Goal: Transaction & Acquisition: Purchase product/service

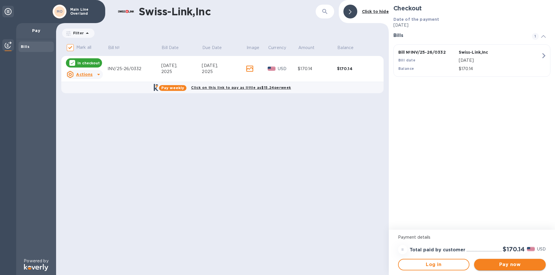
click at [510, 270] on button "Pay now" at bounding box center [510, 265] width 72 height 12
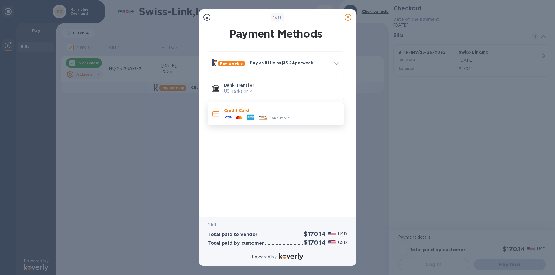
click at [224, 119] on div at bounding box center [228, 118] width 12 height 9
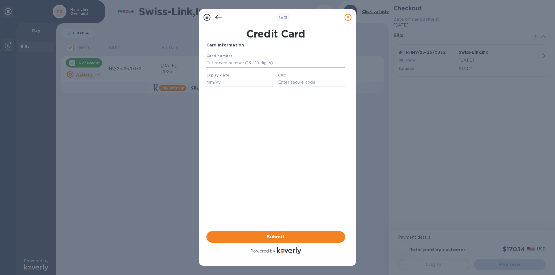
click at [234, 63] on input "text" at bounding box center [275, 63] width 139 height 9
type input "[CREDIT_CARD_NUMBER]"
click at [219, 85] on input "text" at bounding box center [239, 82] width 67 height 9
type input "09/30"
type input "0326"
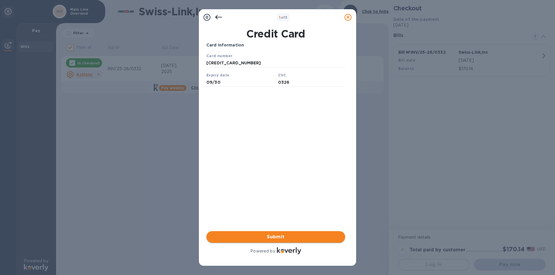
click at [289, 232] on button "Submit" at bounding box center [275, 237] width 139 height 12
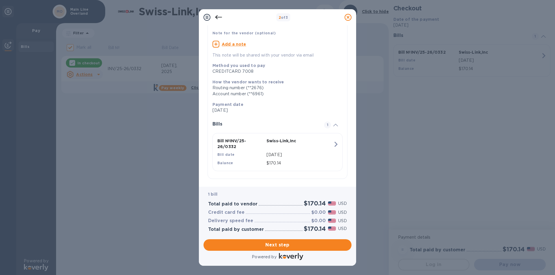
scroll to position [41, 0]
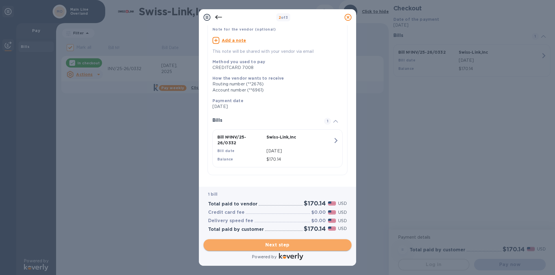
click at [291, 245] on span "Next step" at bounding box center [277, 245] width 139 height 7
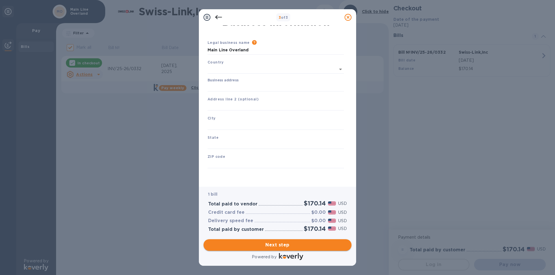
type input "[GEOGRAPHIC_DATA]"
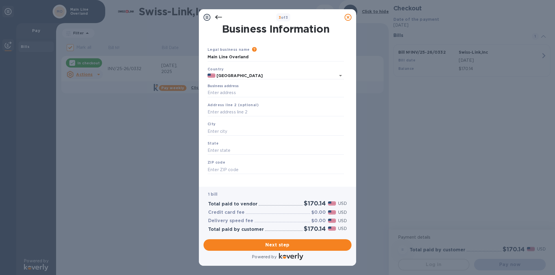
scroll to position [0, 0]
click at [253, 94] on input "Business address" at bounding box center [275, 94] width 136 height 9
type input "[STREET_ADDRESS][PERSON_NAME]"
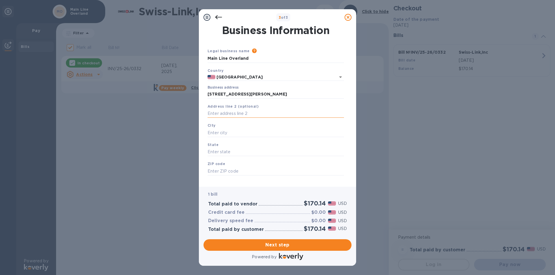
click at [249, 110] on input "text" at bounding box center [275, 113] width 136 height 9
click at [247, 114] on input "text" at bounding box center [275, 113] width 136 height 9
click at [223, 133] on input "text" at bounding box center [275, 133] width 136 height 9
click at [227, 114] on input "text" at bounding box center [275, 113] width 136 height 9
type input "STE 200"
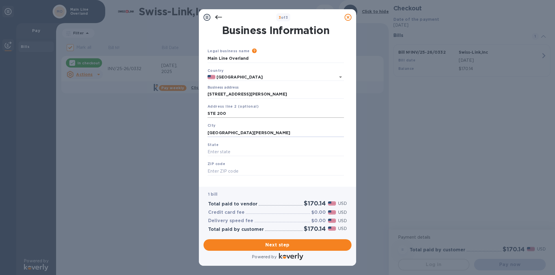
type input "[GEOGRAPHIC_DATA][PERSON_NAME]"
type input "PA"
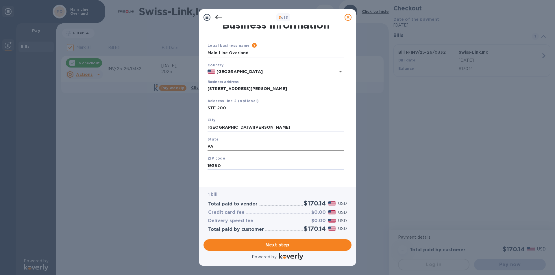
scroll to position [7, 0]
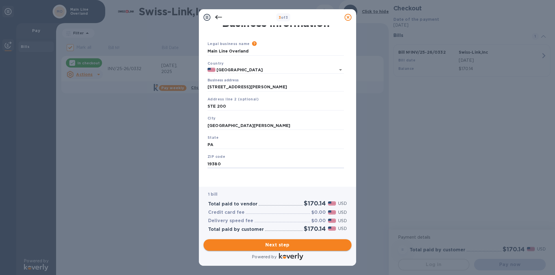
type input "19380"
click at [275, 246] on span "Next step" at bounding box center [277, 245] width 139 height 7
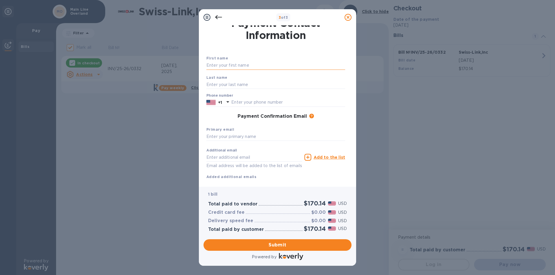
click at [241, 63] on input "text" at bounding box center [275, 65] width 139 height 9
type input "[PERSON_NAME]"
type input "8446567626"
click at [239, 135] on input "text" at bounding box center [275, 137] width 139 height 9
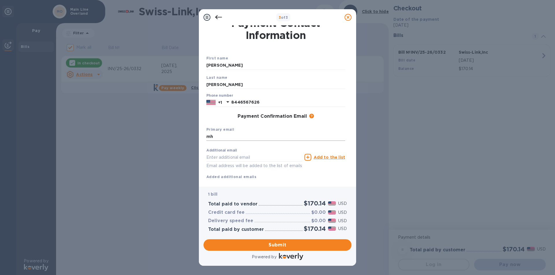
type input "m"
type input "[EMAIL_ADDRESS][DOMAIN_NAME]"
click at [250, 155] on input "text" at bounding box center [254, 157] width 96 height 9
type input "[EMAIL_ADDRESS][DOMAIN_NAME]"
click at [267, 244] on span "Submit" at bounding box center [277, 245] width 139 height 7
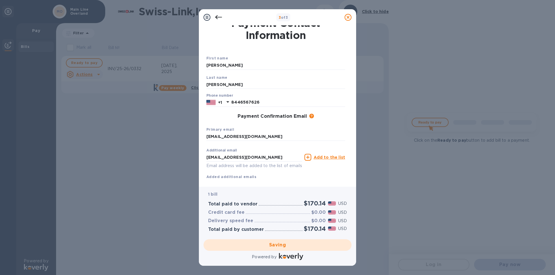
checkbox input "false"
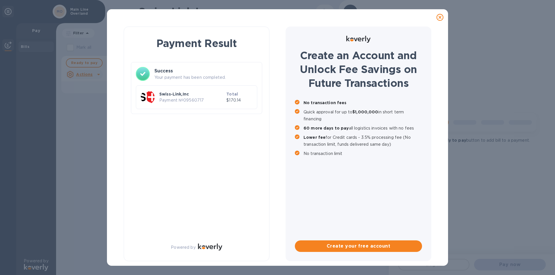
scroll to position [0, 0]
